Goal: Transaction & Acquisition: Obtain resource

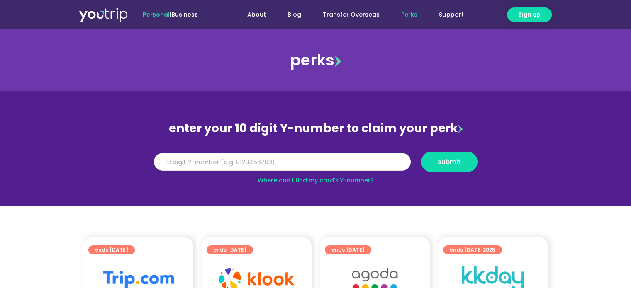
click at [219, 162] on input "Y Number" at bounding box center [282, 162] width 257 height 18
type input "8176463172"
click at [435, 166] on button "submit" at bounding box center [449, 162] width 56 height 20
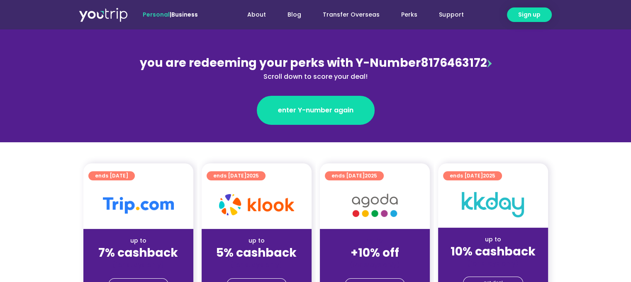
scroll to position [124, 0]
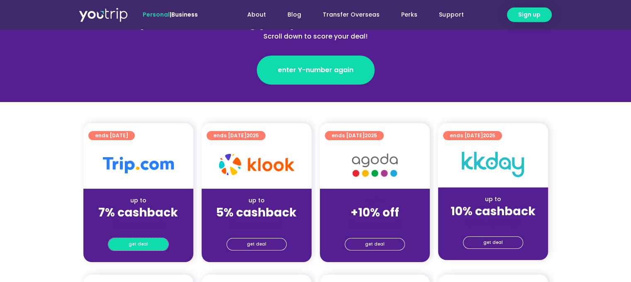
click at [147, 242] on link "get deal" at bounding box center [138, 244] width 60 height 12
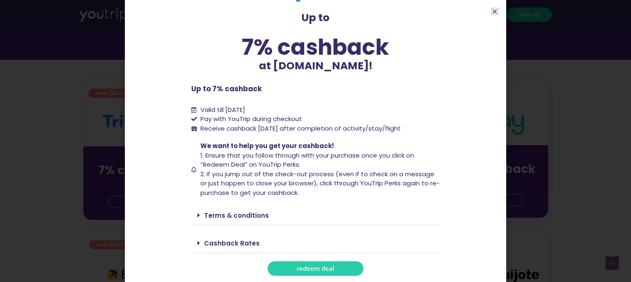
scroll to position [207, 0]
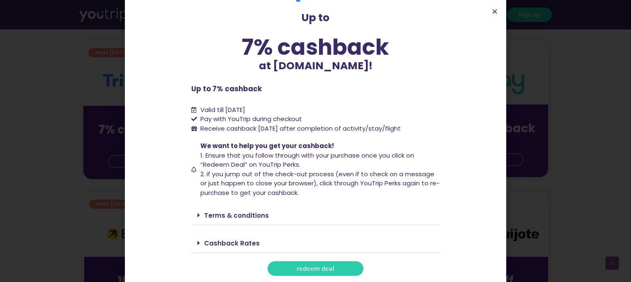
click at [329, 268] on span "redeem deal" at bounding box center [315, 268] width 38 height 6
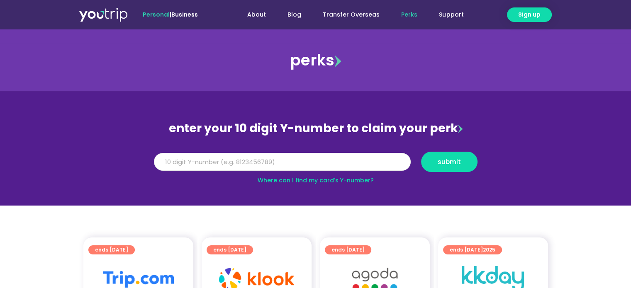
click at [191, 167] on input "Y Number" at bounding box center [282, 162] width 257 height 18
type input "8176463172"
click at [434, 161] on span "submit" at bounding box center [449, 162] width 42 height 6
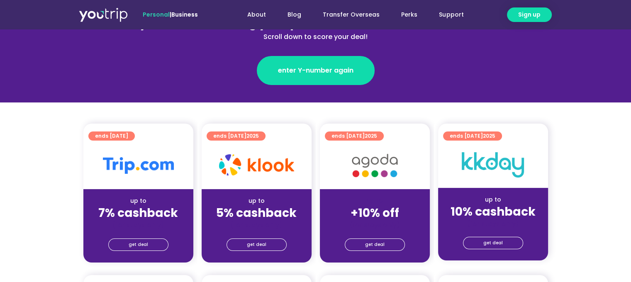
scroll to position [124, 0]
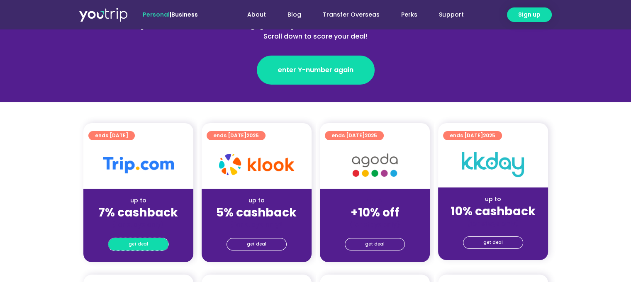
click at [145, 244] on span "get deal" at bounding box center [138, 244] width 19 height 12
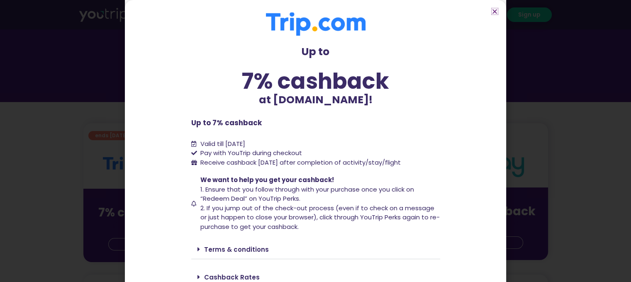
scroll to position [34, 0]
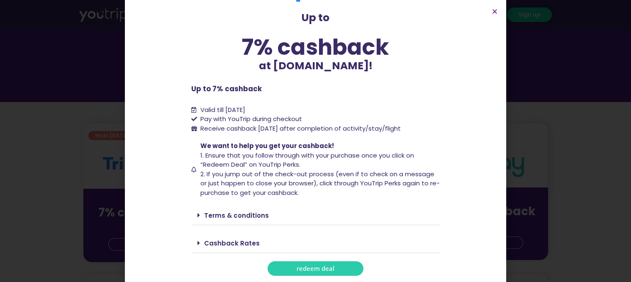
click at [300, 267] on span "redeem deal" at bounding box center [315, 268] width 38 height 6
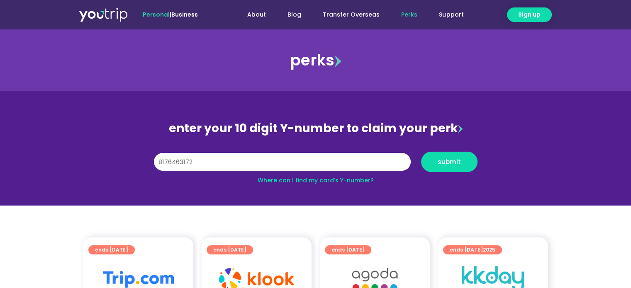
type input "8176463172"
click at [431, 163] on span "submit" at bounding box center [449, 162] width 42 height 6
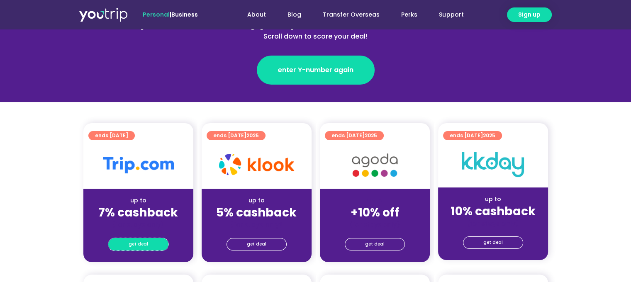
click at [153, 246] on link "get deal" at bounding box center [138, 244] width 60 height 12
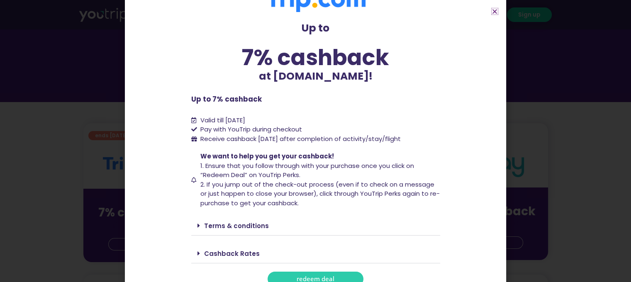
scroll to position [34, 0]
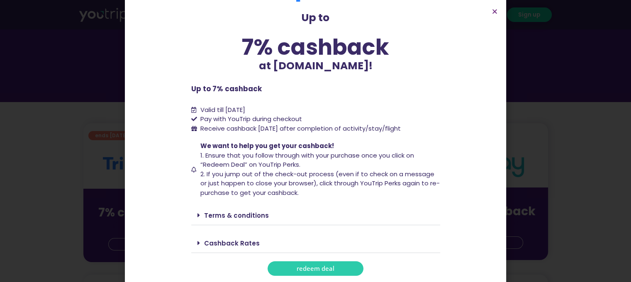
click at [305, 269] on span "redeem deal" at bounding box center [315, 268] width 38 height 6
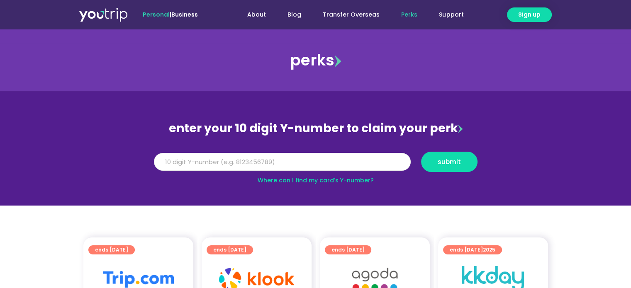
click at [232, 156] on input "Y Number" at bounding box center [282, 162] width 257 height 18
type input "8176463172"
click at [462, 158] on button "submit" at bounding box center [449, 162] width 56 height 20
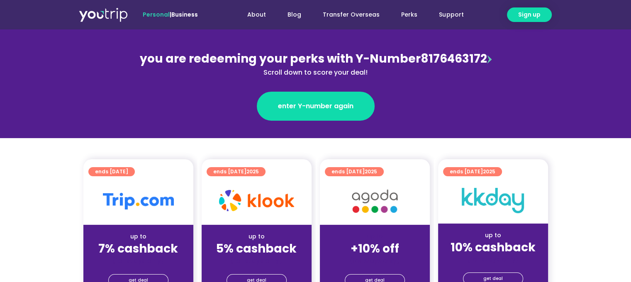
scroll to position [124, 0]
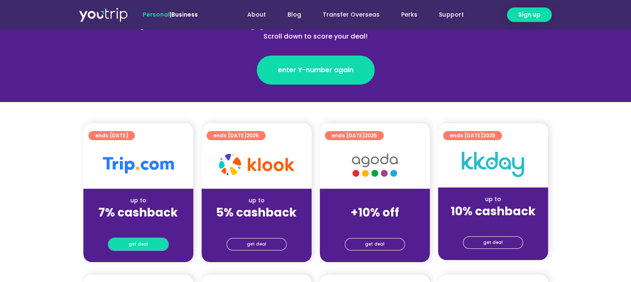
click at [159, 242] on link "get deal" at bounding box center [138, 244] width 60 height 12
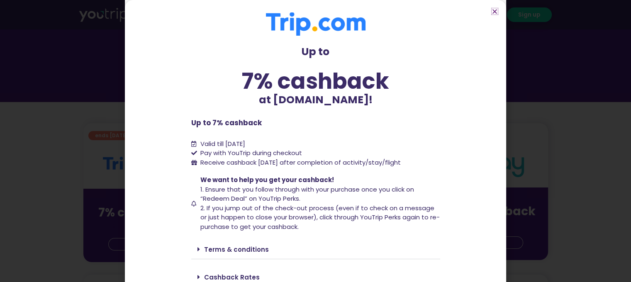
scroll to position [34, 0]
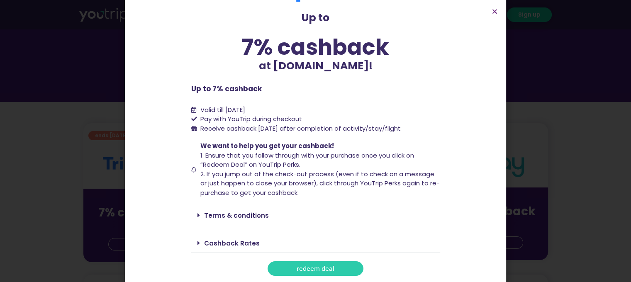
click at [307, 271] on span "redeem deal" at bounding box center [315, 268] width 38 height 6
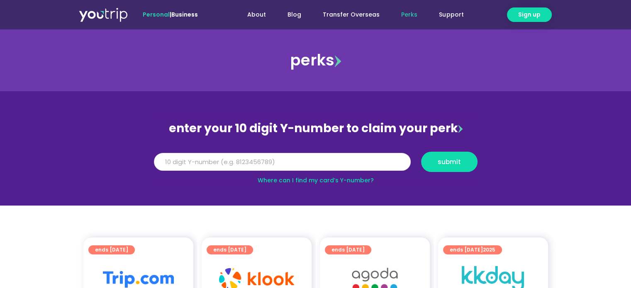
click at [219, 158] on input "Y Number" at bounding box center [282, 162] width 257 height 18
type input "8176463172"
click at [446, 159] on span "submit" at bounding box center [448, 162] width 23 height 6
